Goal: Find specific page/section

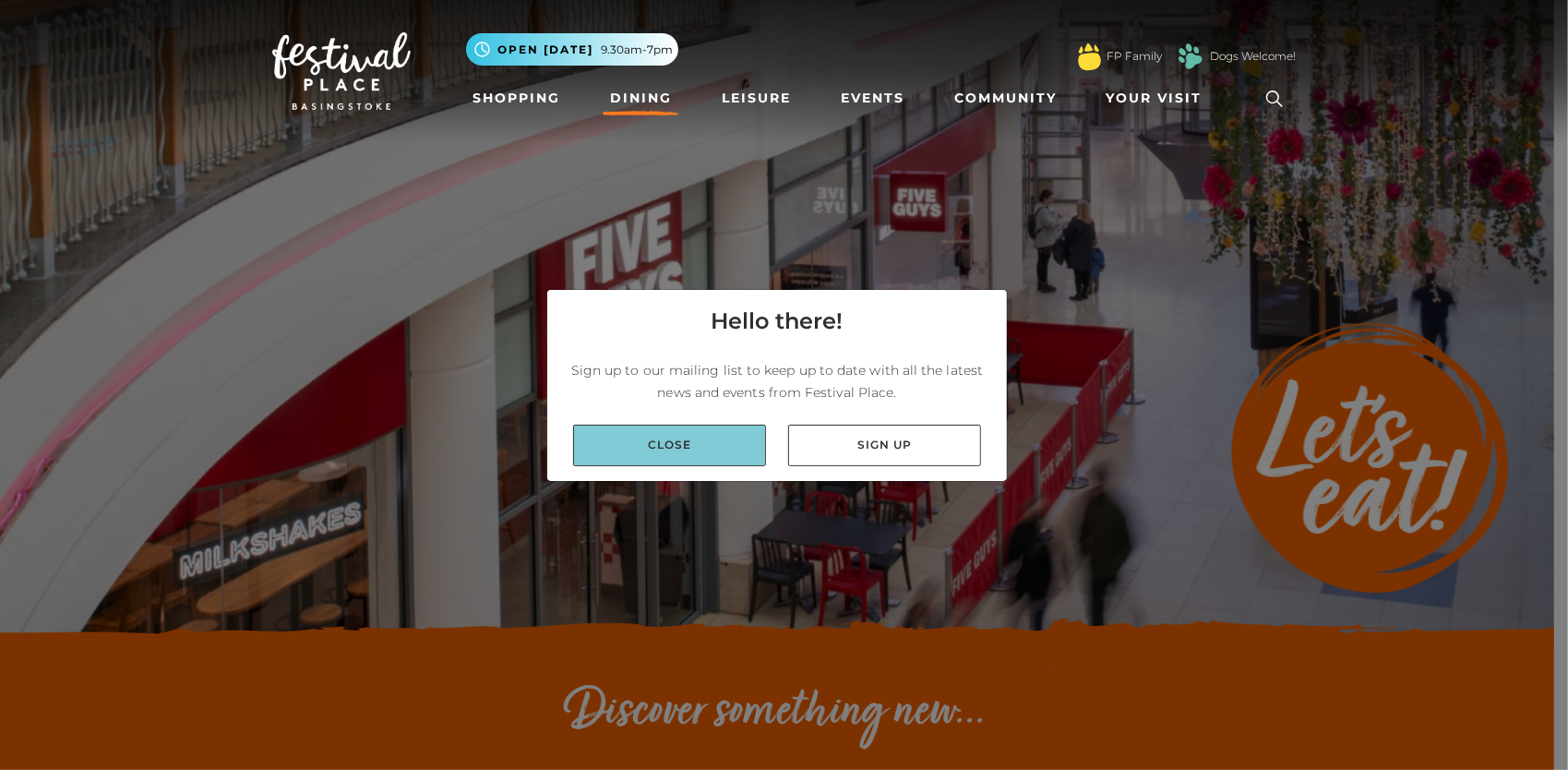
click at [682, 452] on link "Close" at bounding box center [670, 445] width 193 height 42
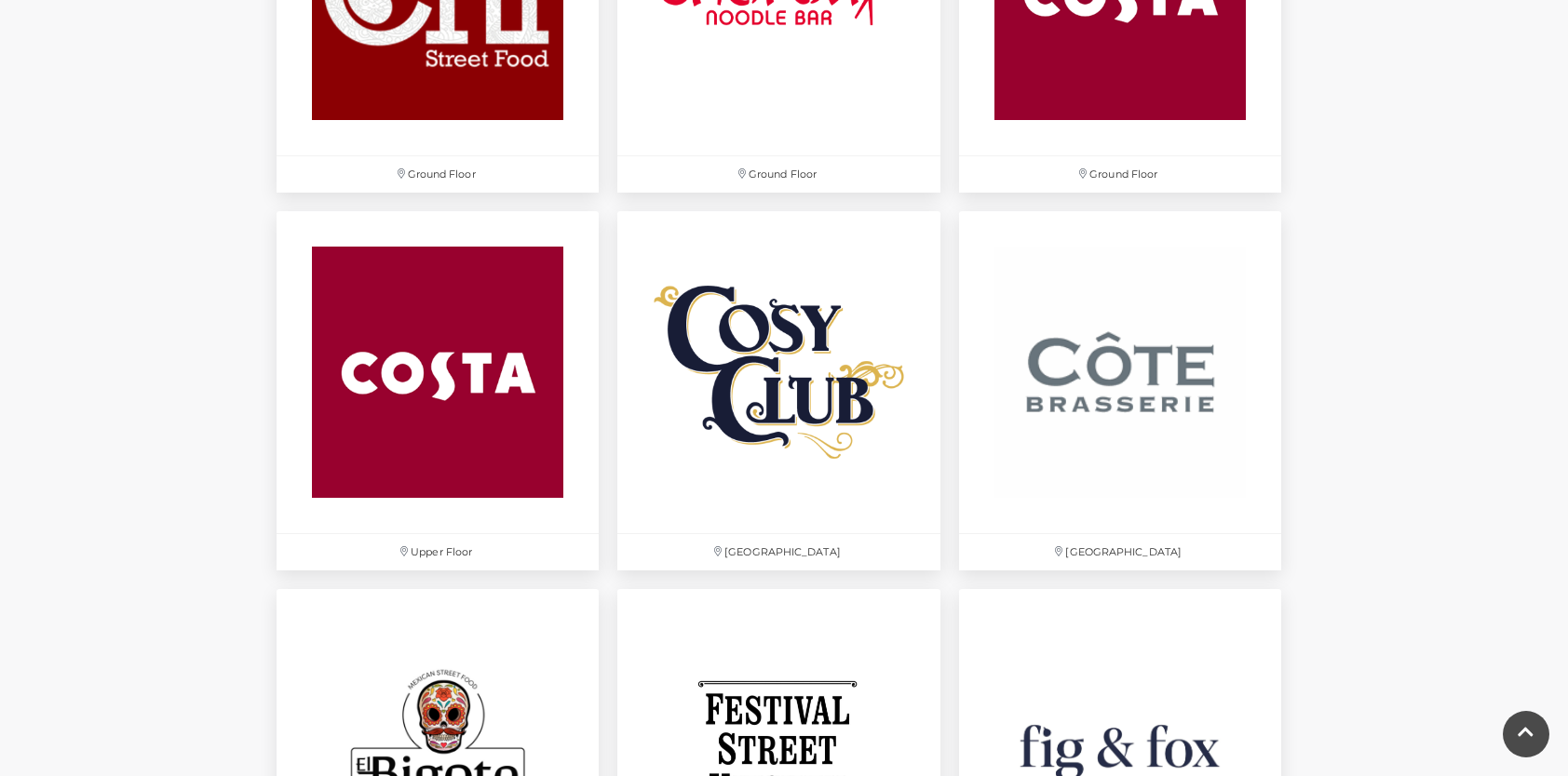
scroll to position [2886, 0]
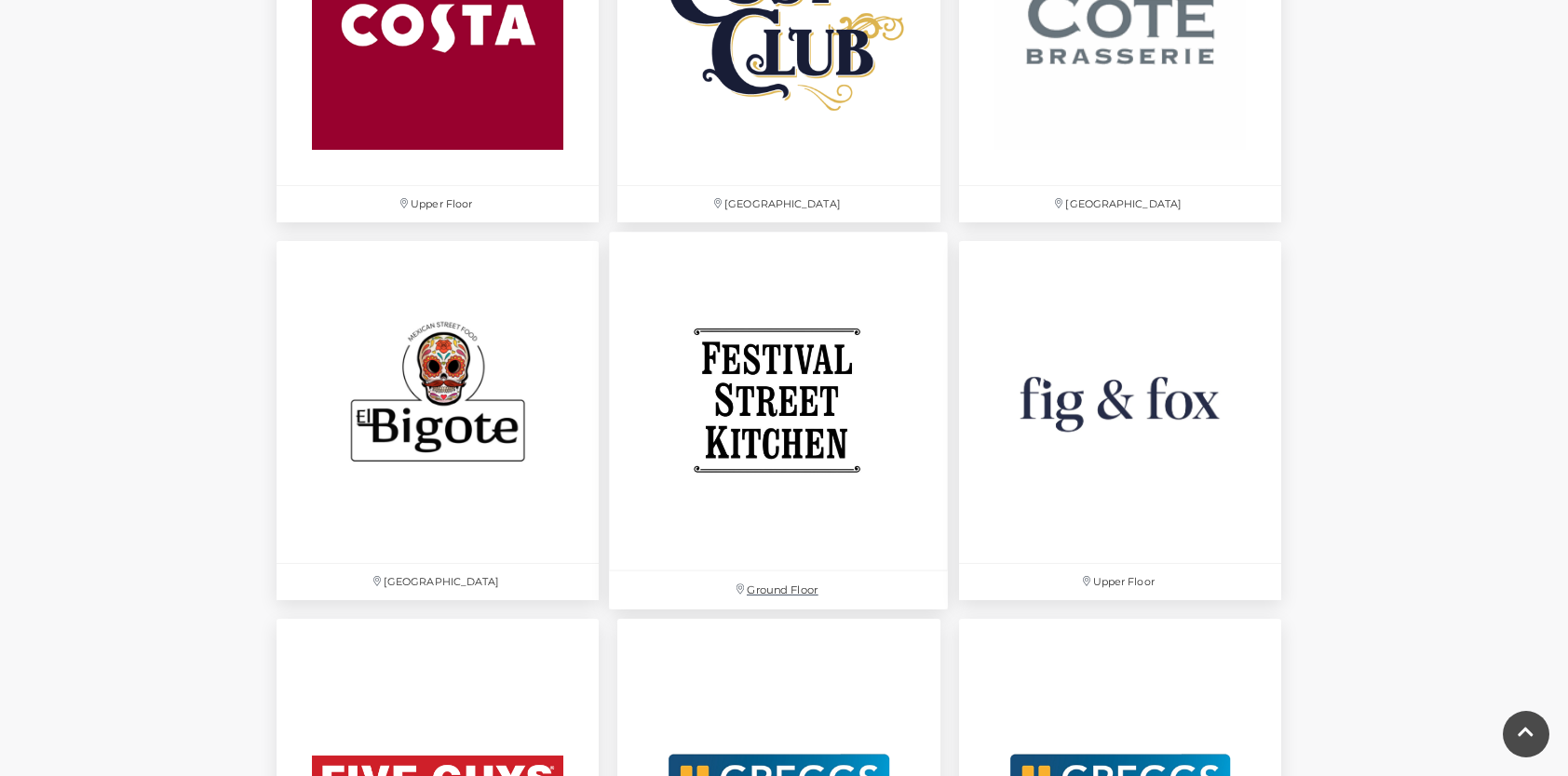
click at [776, 463] on img at bounding box center [779, 401] width 339 height 339
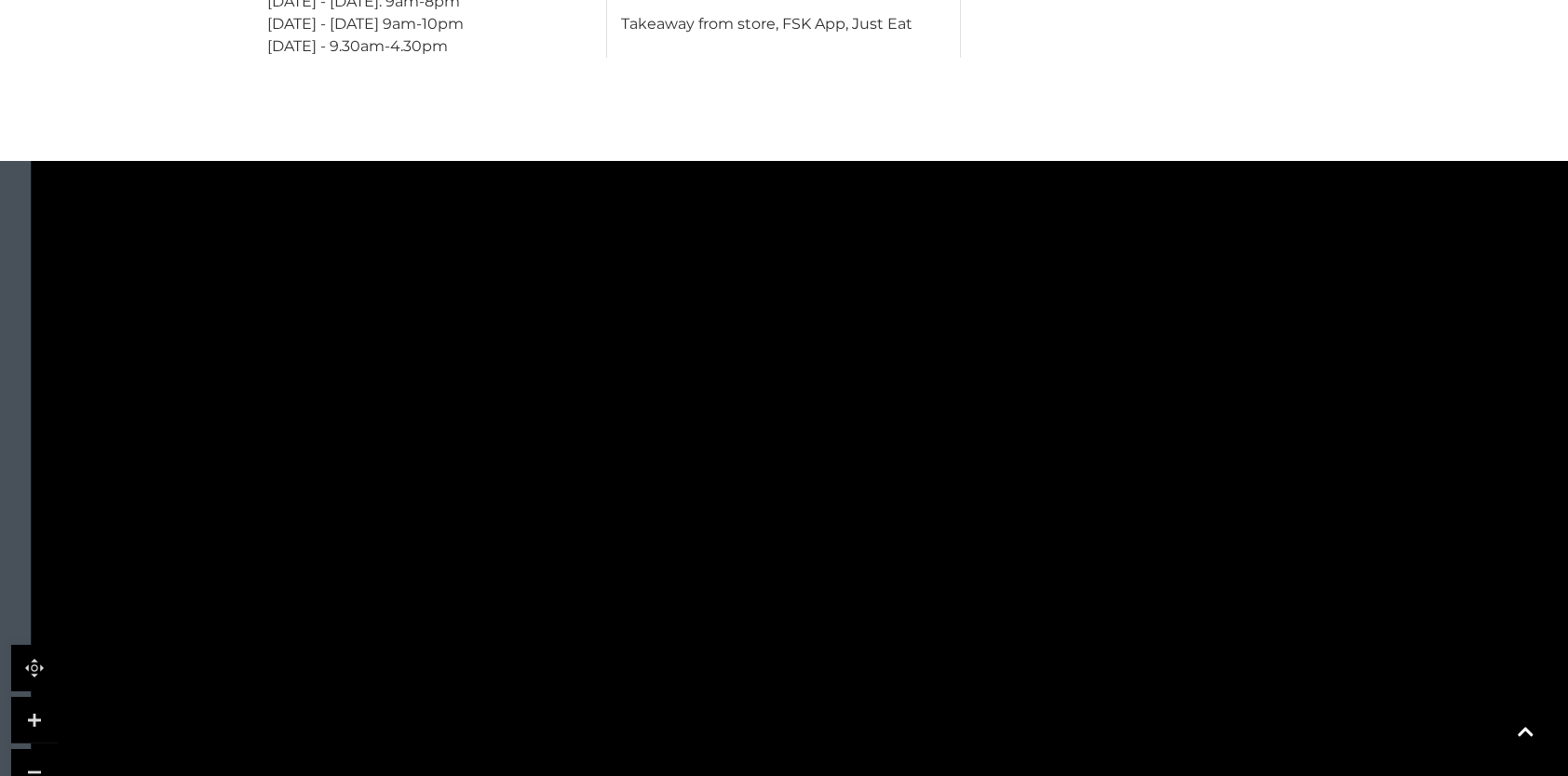
scroll to position [651, 0]
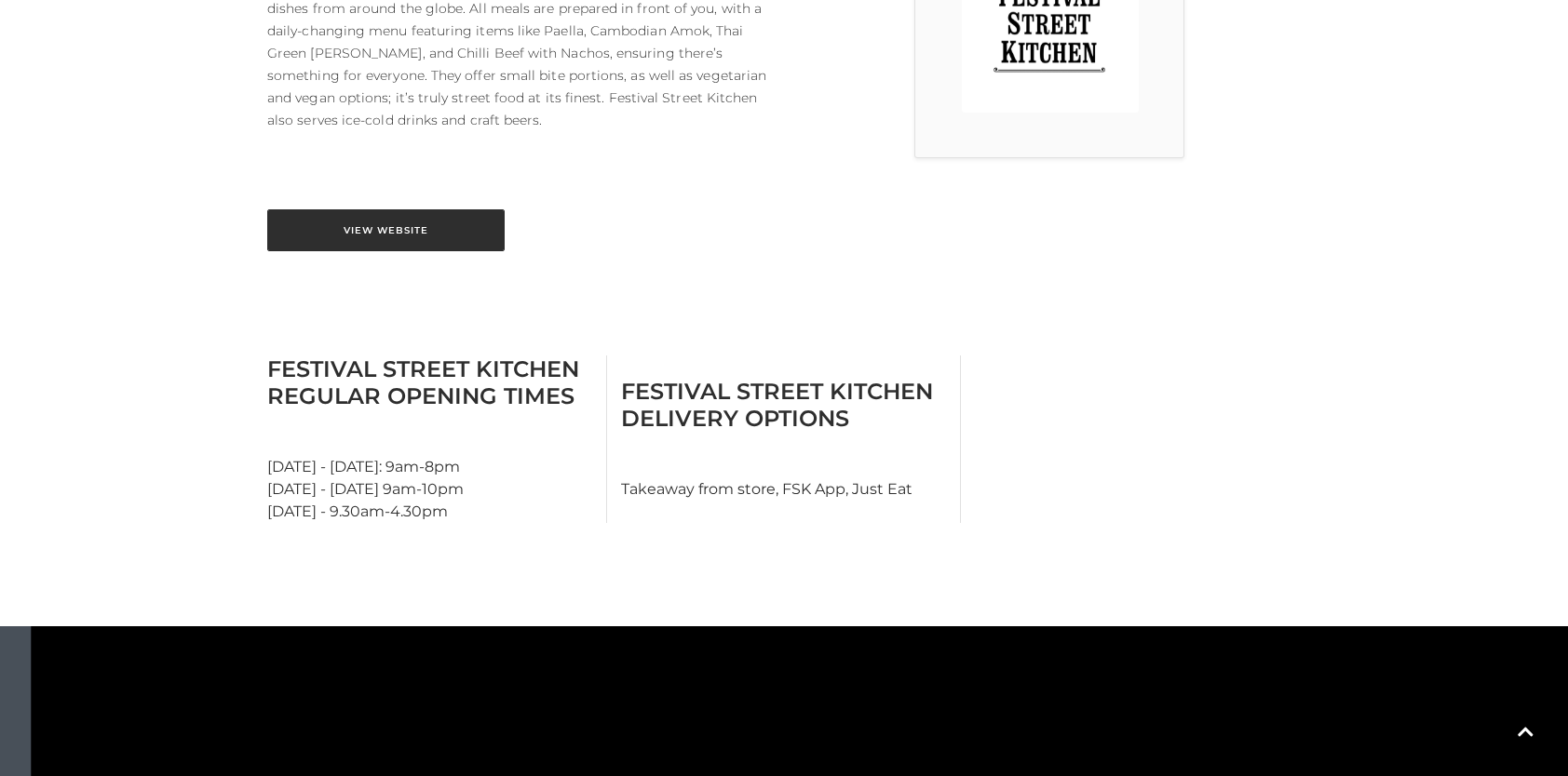
click at [346, 231] on link "View Website" at bounding box center [386, 230] width 238 height 42
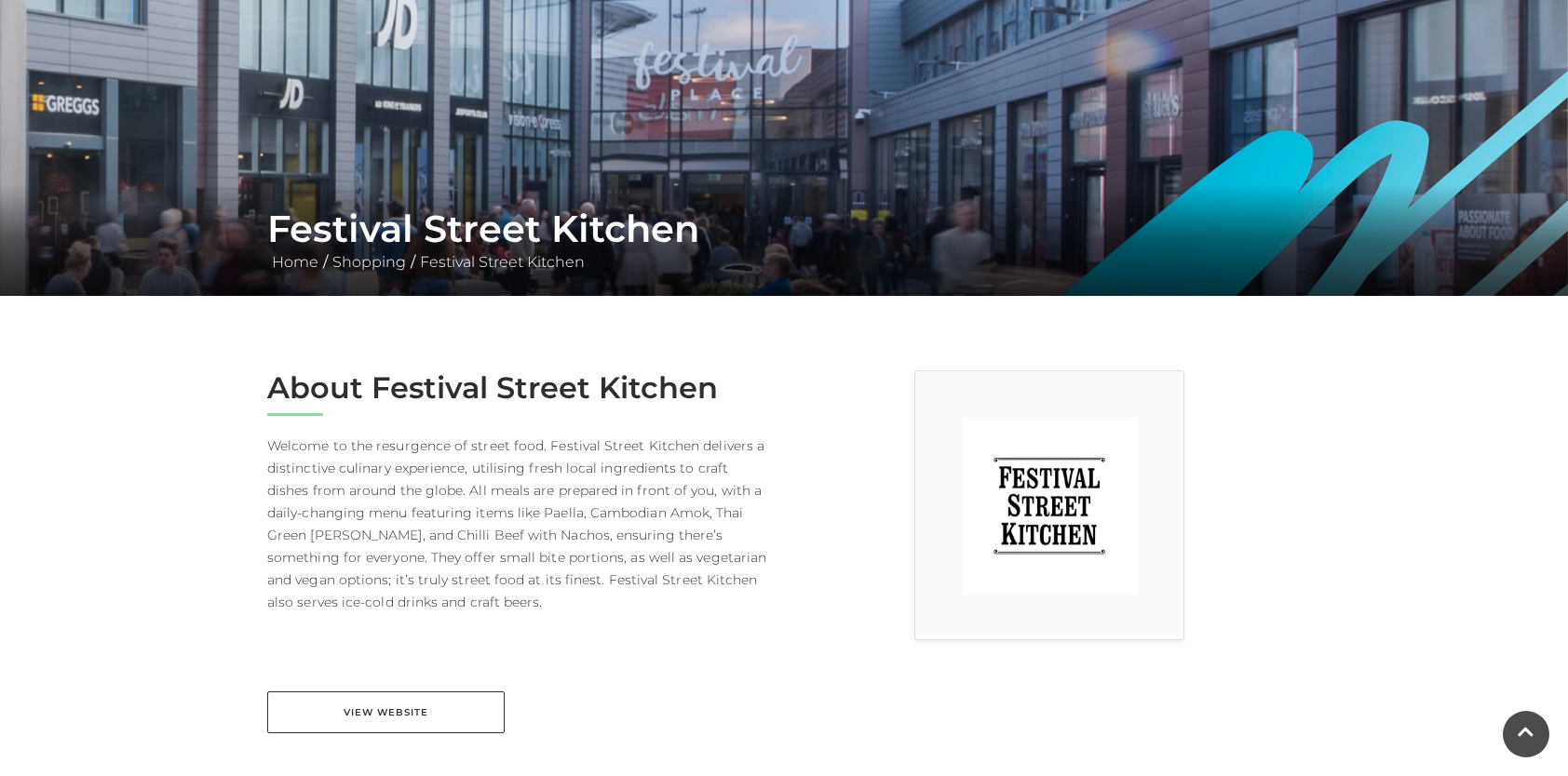
scroll to position [93, 0]
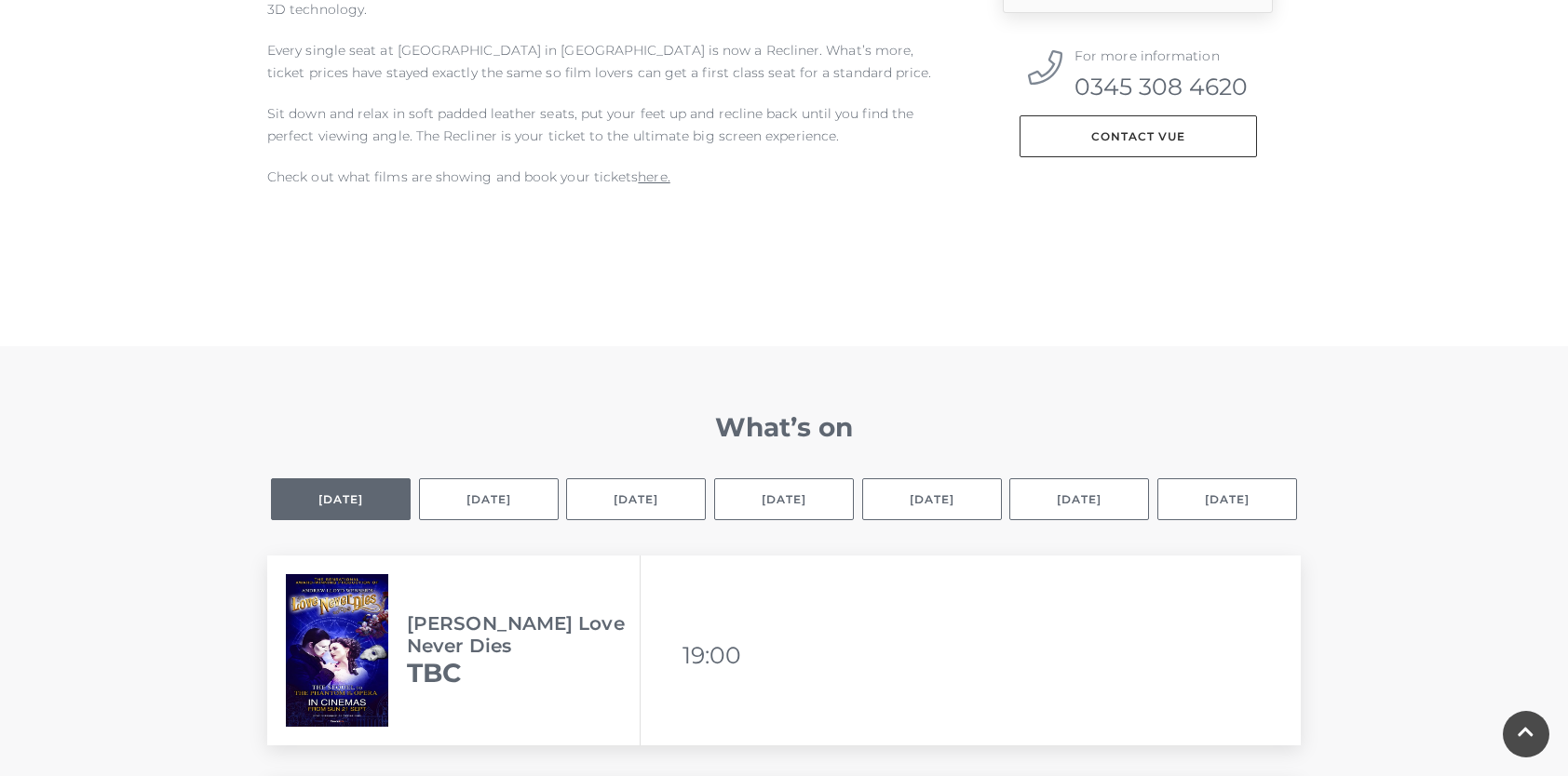
scroll to position [1117, 0]
